Goal: Find specific page/section: Find specific page/section

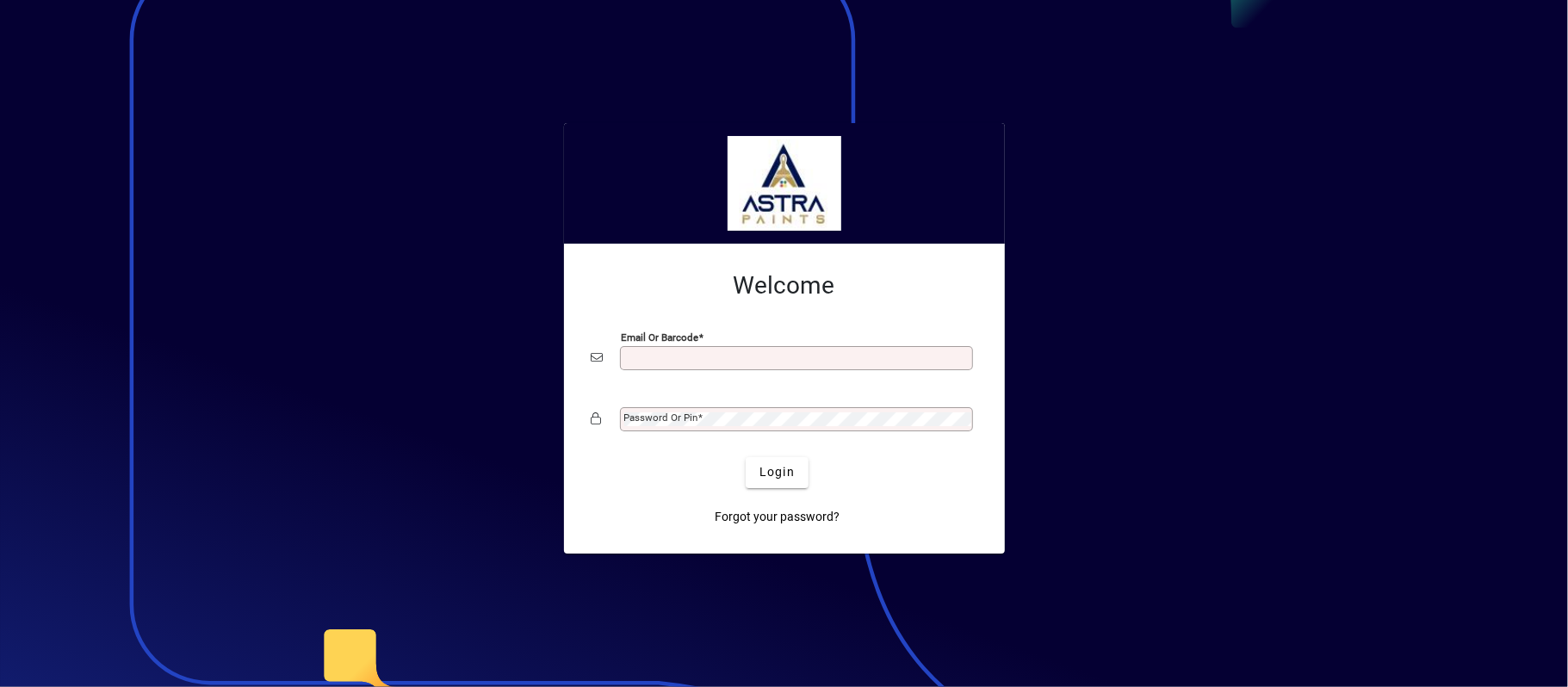
click at [710, 355] on input "Email or Barcode" at bounding box center [798, 358] width 348 height 14
type input "**********"
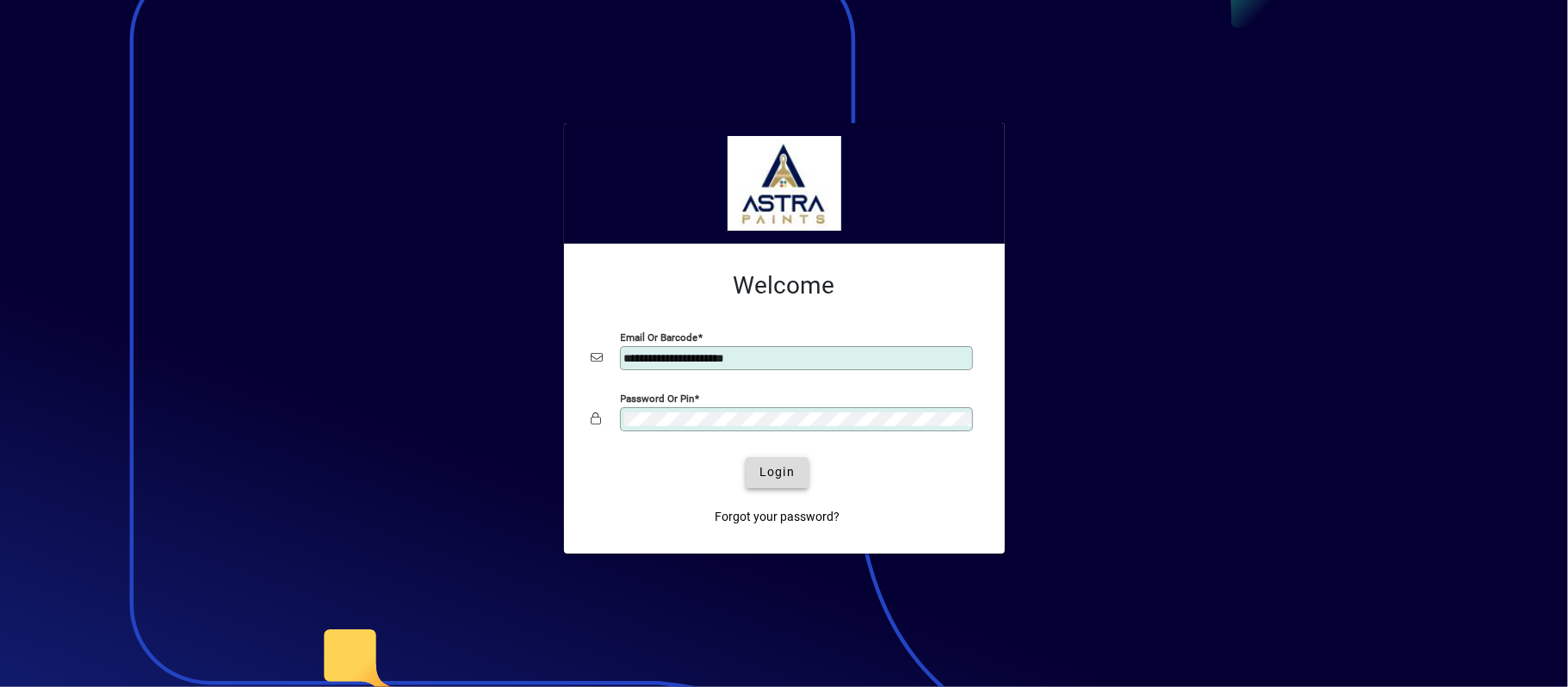
click at [776, 477] on span "Login" at bounding box center [777, 472] width 36 height 18
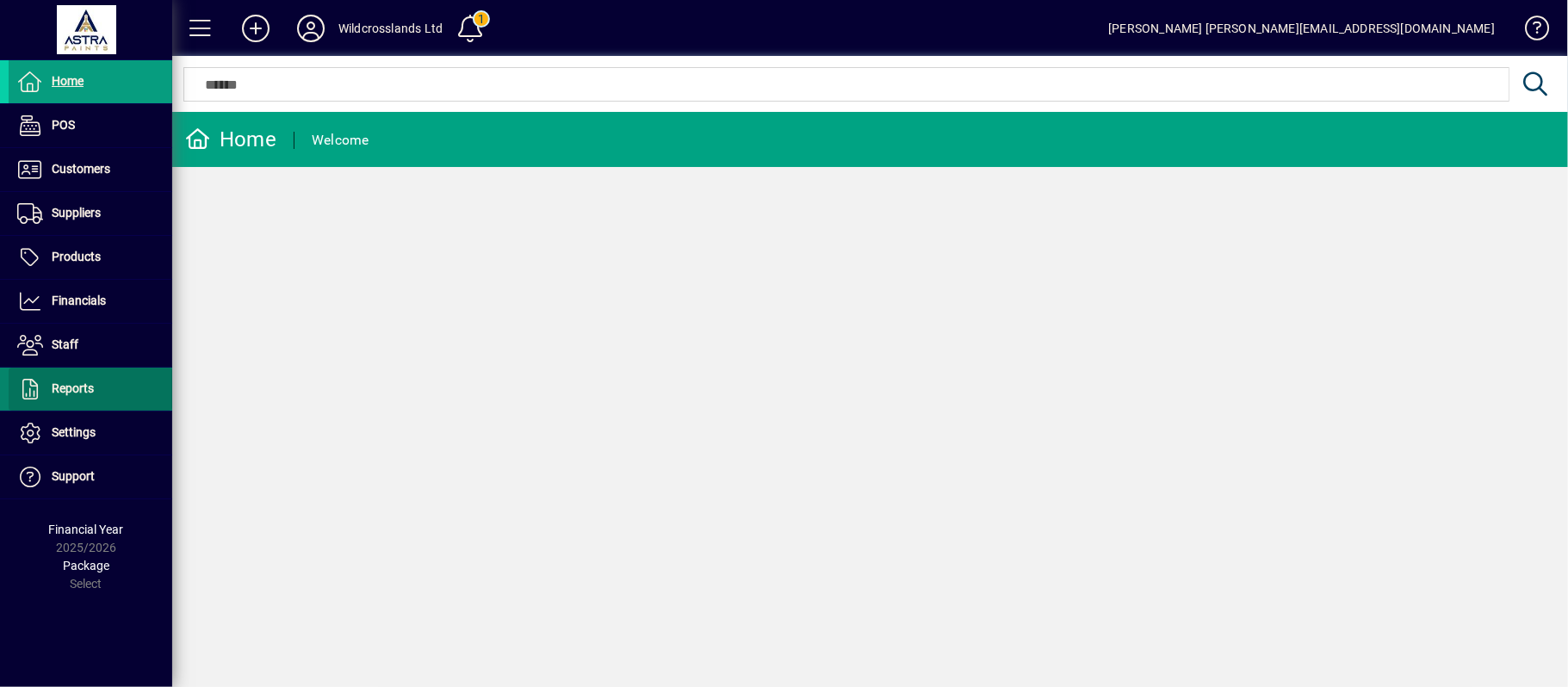
click at [76, 400] on span "Reports" at bounding box center [51, 390] width 85 height 21
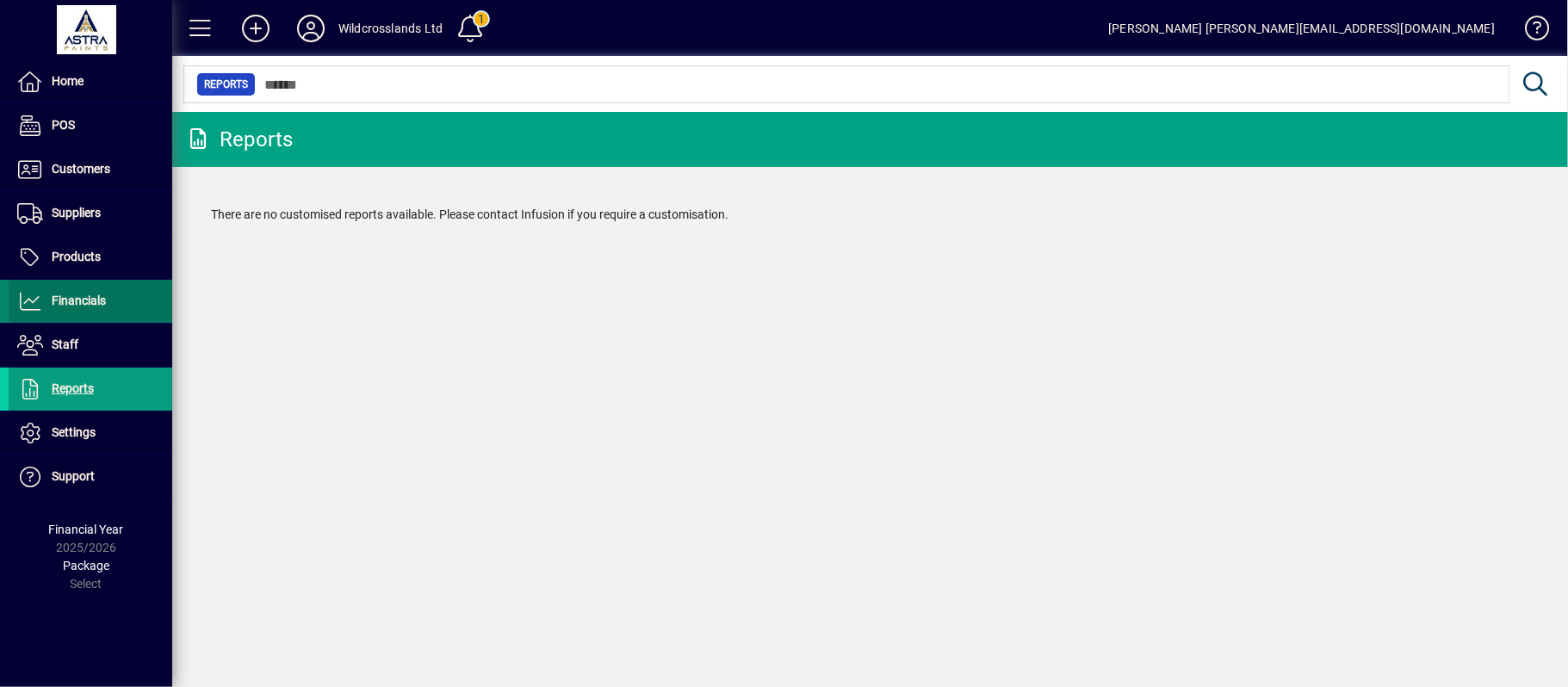
click at [63, 297] on span "Financials" at bounding box center [78, 301] width 54 height 14
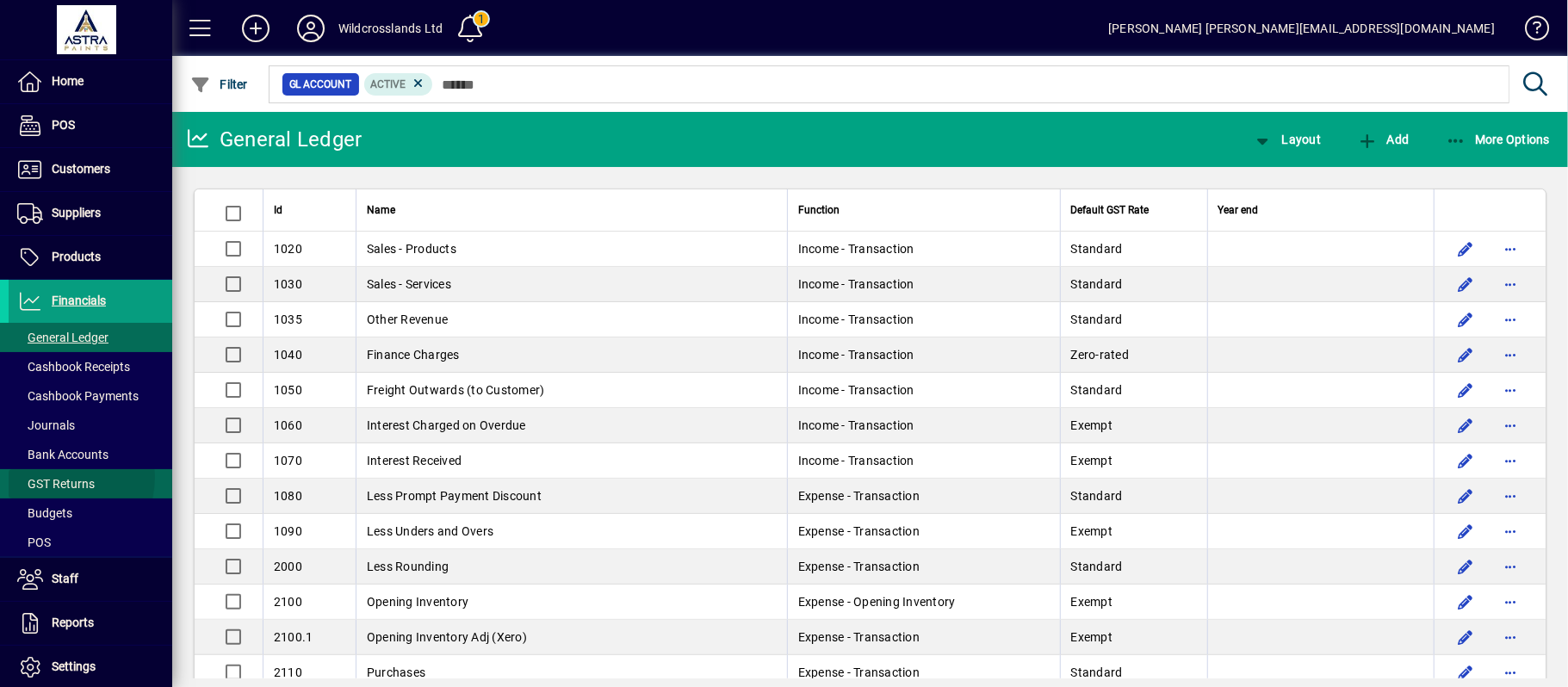
click at [56, 479] on span "GST Returns" at bounding box center [56, 484] width 77 height 14
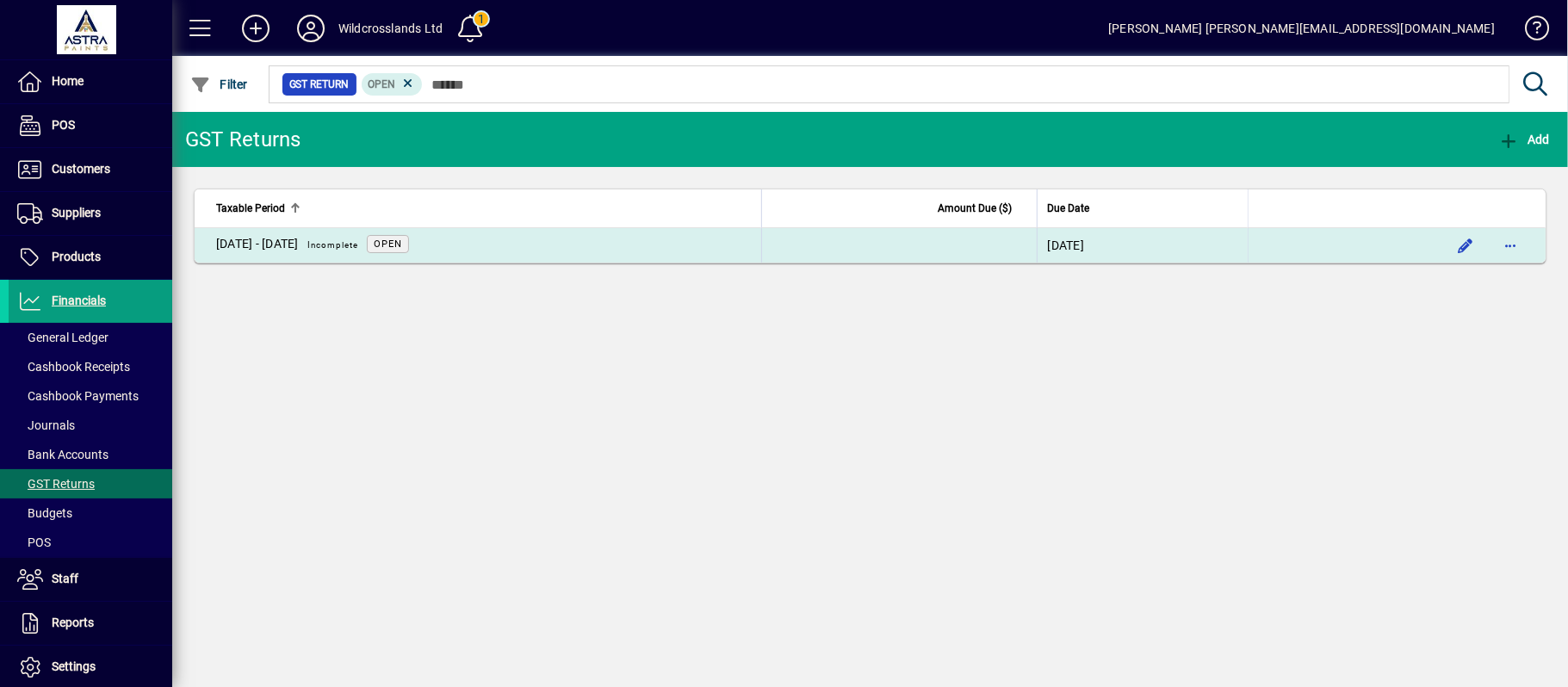
click at [358, 242] on span "Incomplete" at bounding box center [333, 244] width 50 height 10
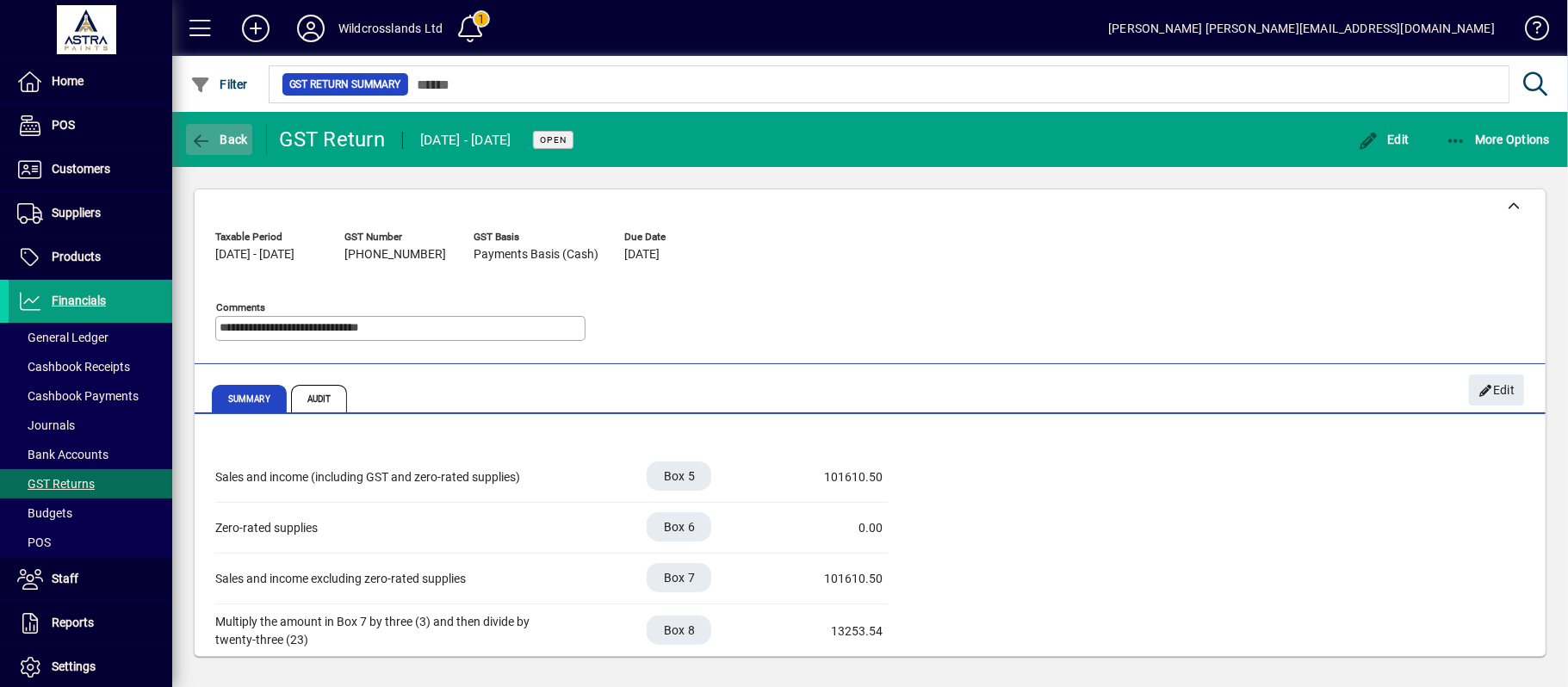
click at [228, 144] on span "Back" at bounding box center [219, 140] width 57 height 14
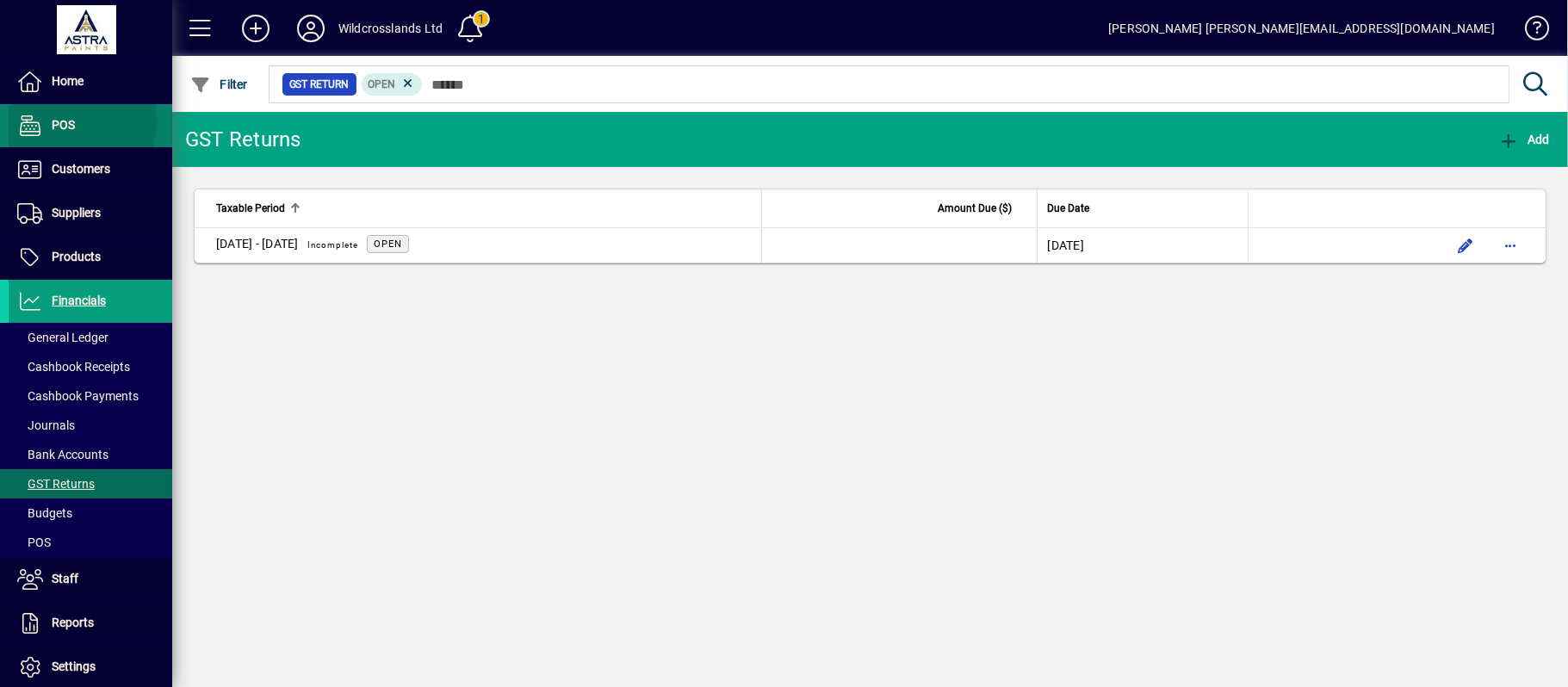
click at [66, 123] on span "POS" at bounding box center [63, 125] width 23 height 14
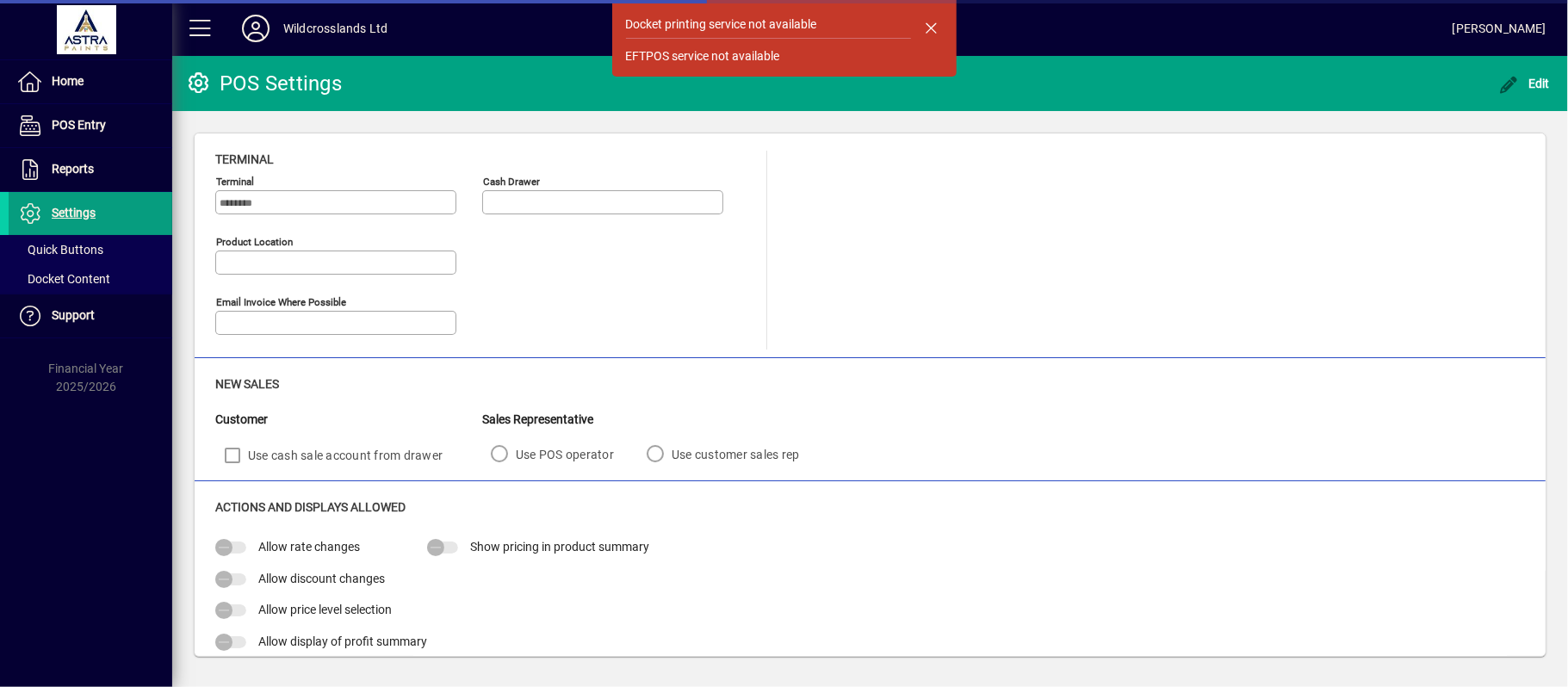
type input "**********"
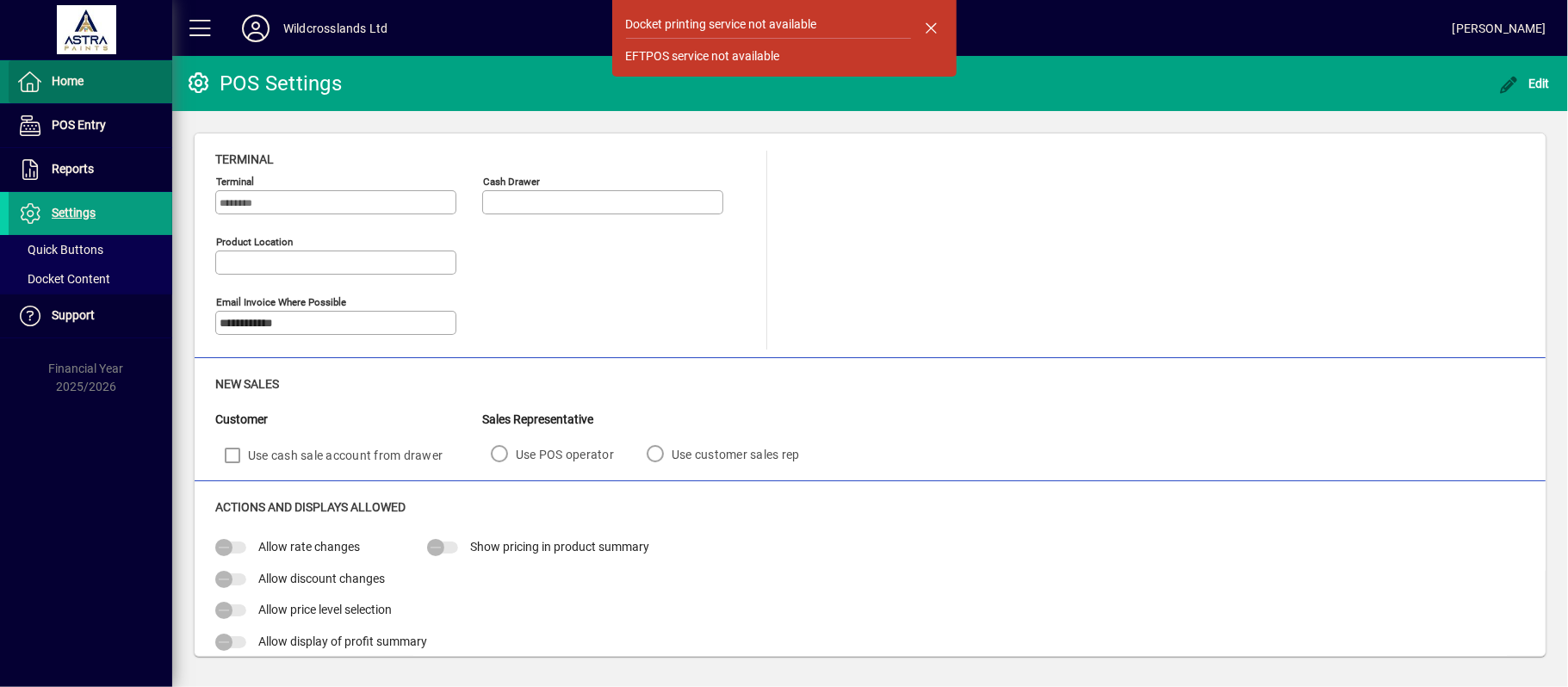
click at [81, 80] on span "Home" at bounding box center [67, 81] width 32 height 14
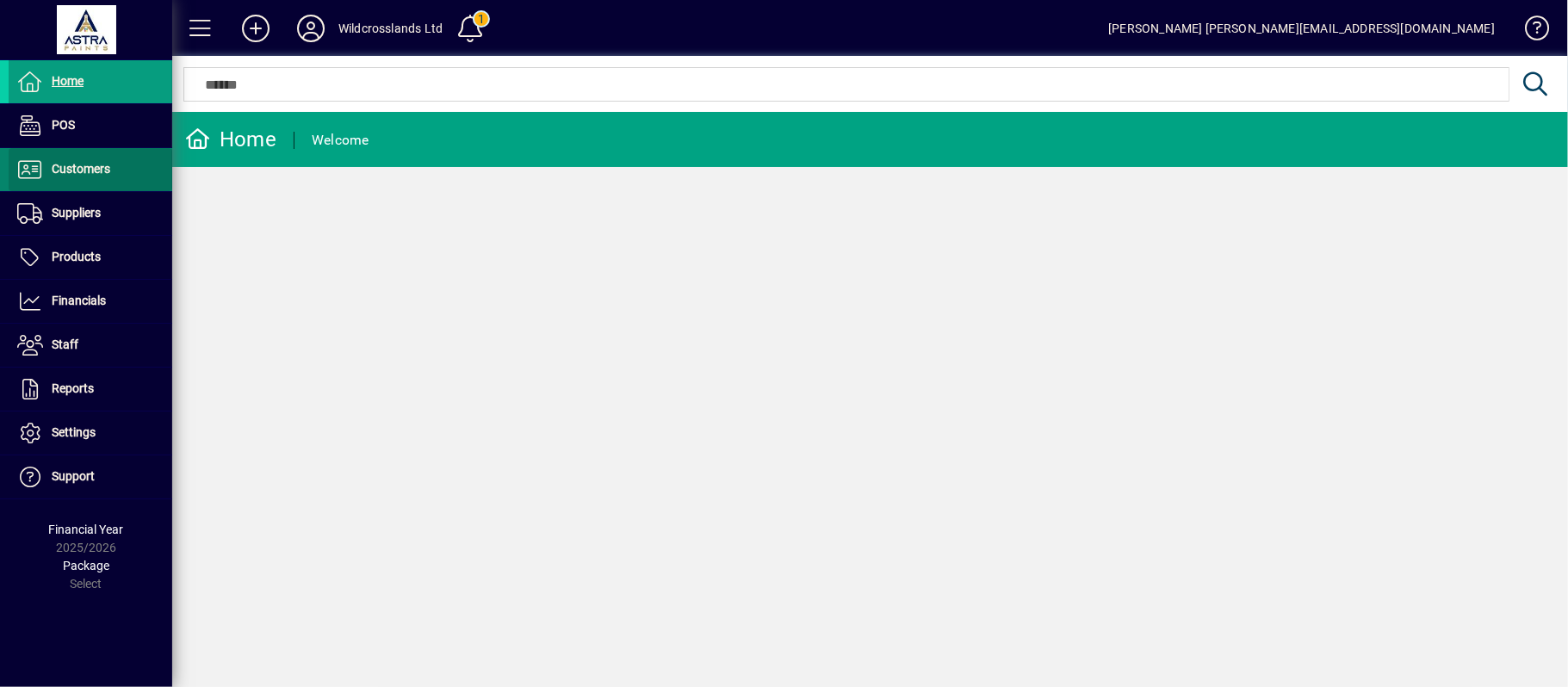
click at [76, 166] on span "Customers" at bounding box center [80, 169] width 58 height 14
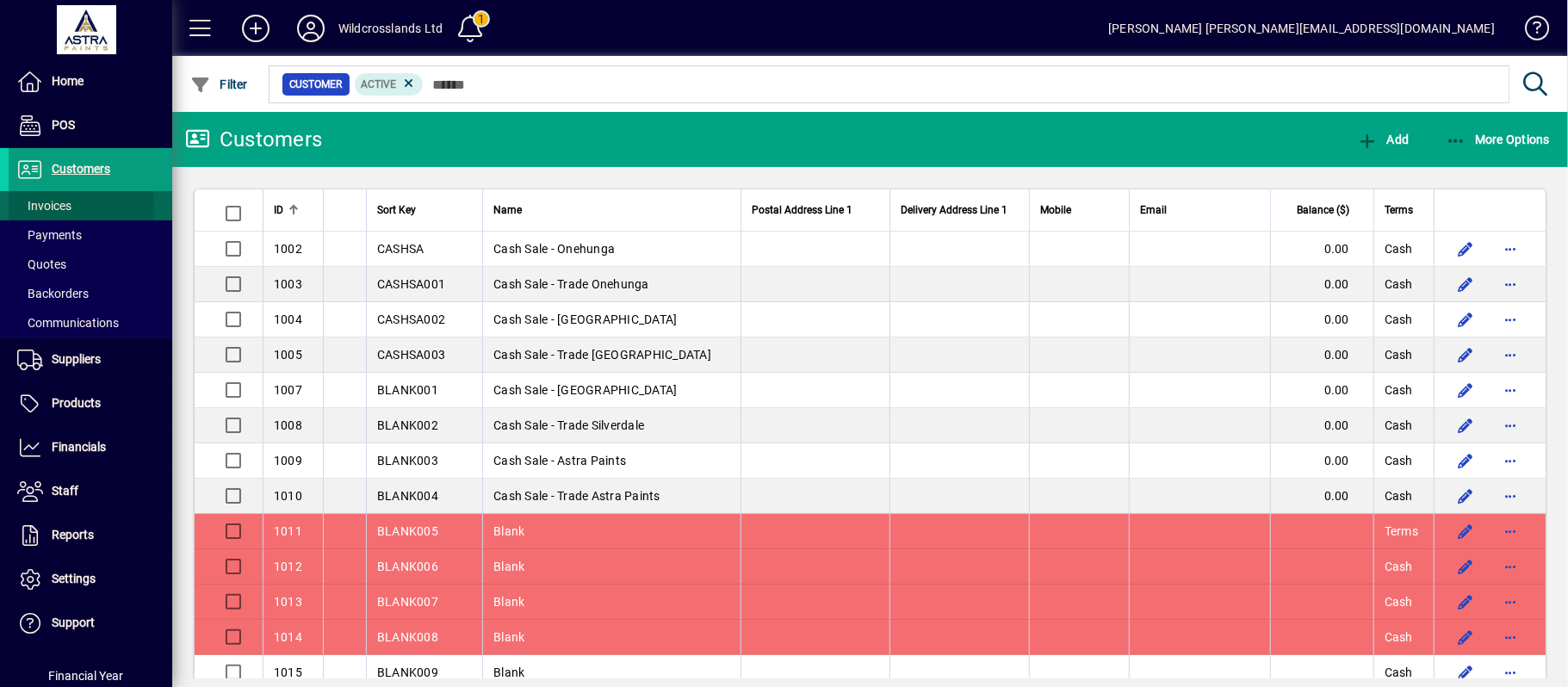
click at [49, 207] on span "Invoices" at bounding box center [44, 206] width 54 height 14
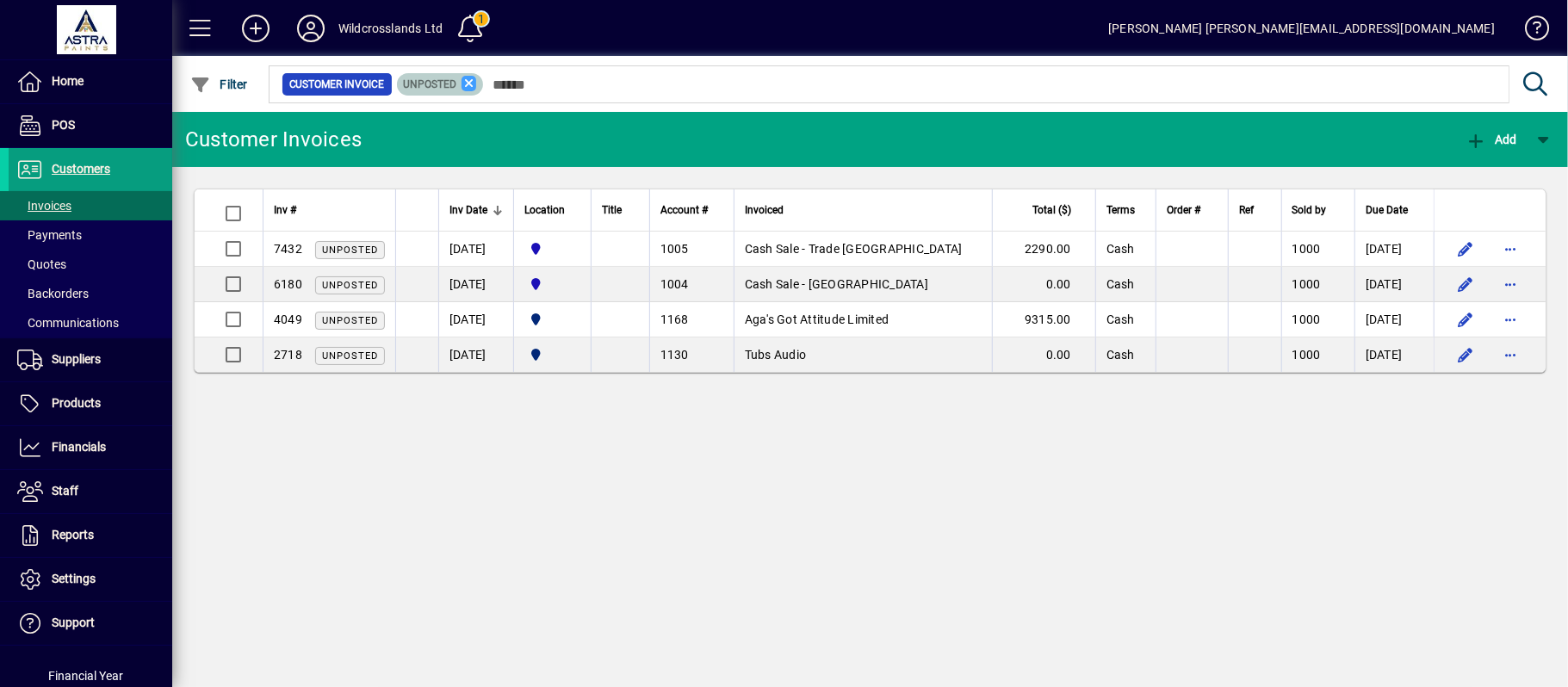
click at [466, 79] on icon at bounding box center [469, 83] width 16 height 16
